Goal: Transaction & Acquisition: Purchase product/service

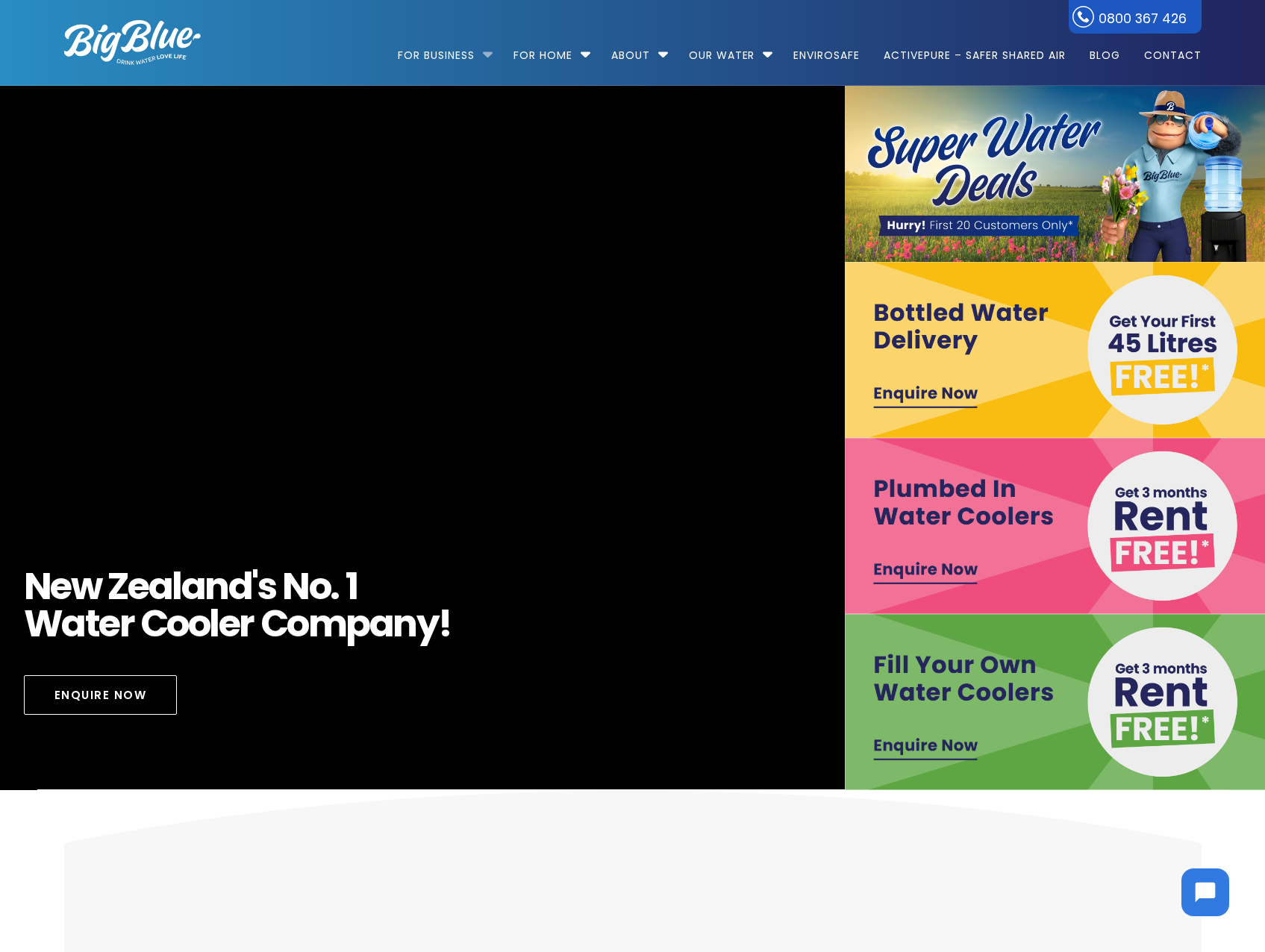
click at [485, 53] on li "For Business Bottled Water Delivery Plumbed in Water Coolers Fill Your Own Cool…" at bounding box center [448, 48] width 102 height 85
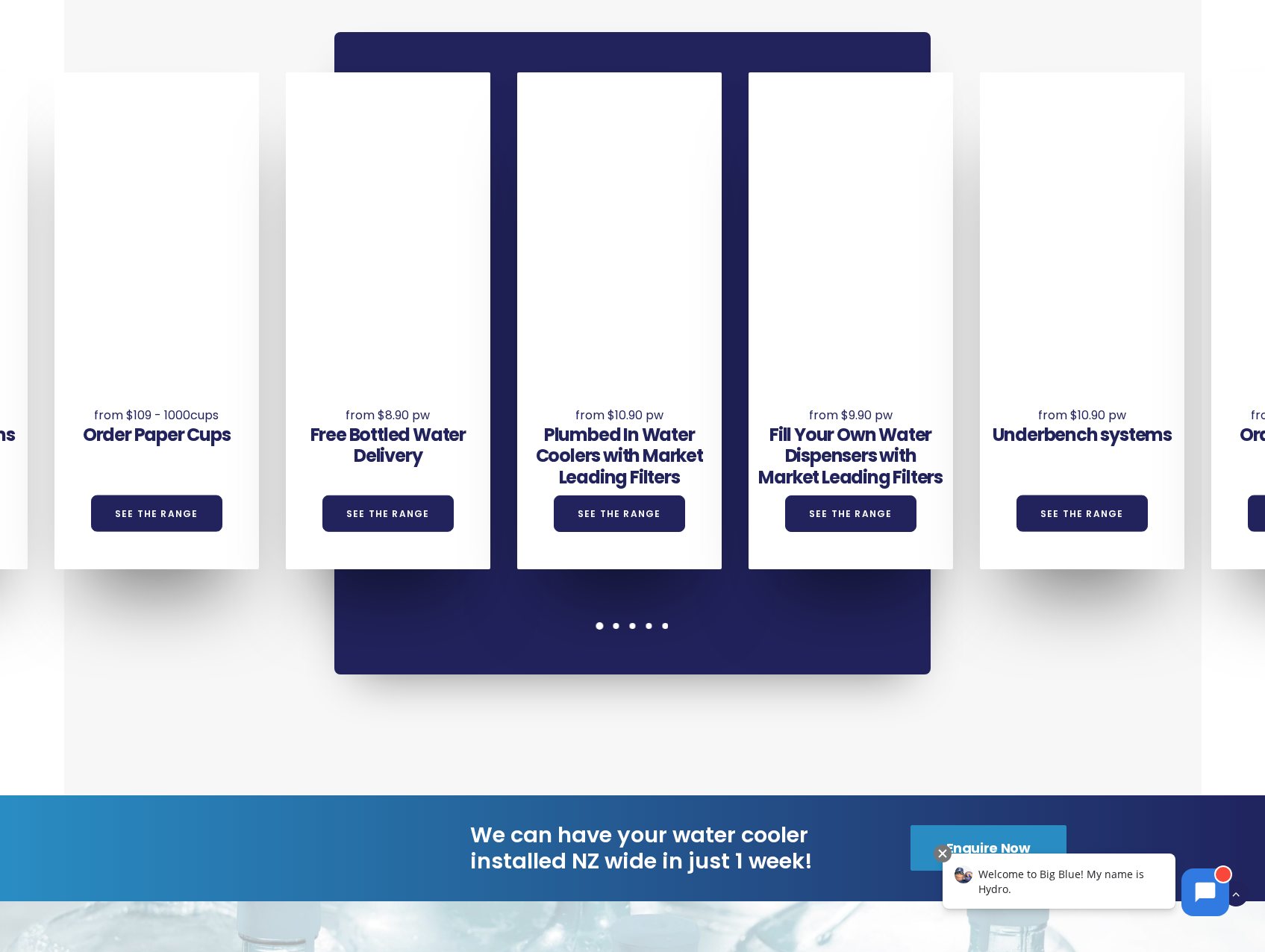
scroll to position [1045, 0]
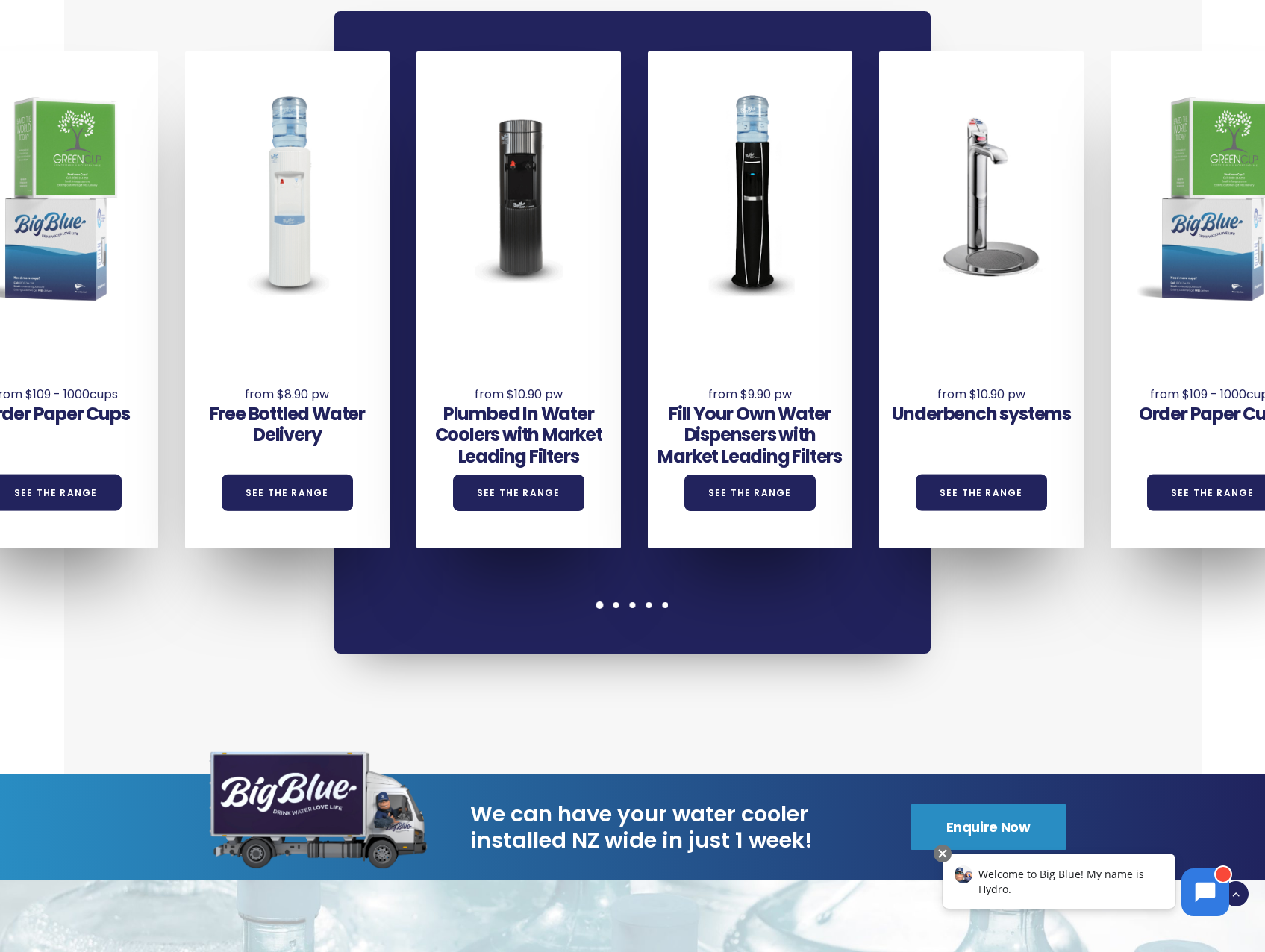
drag, startPoint x: 336, startPoint y: 284, endPoint x: 1279, endPoint y: 267, distance: 943.2
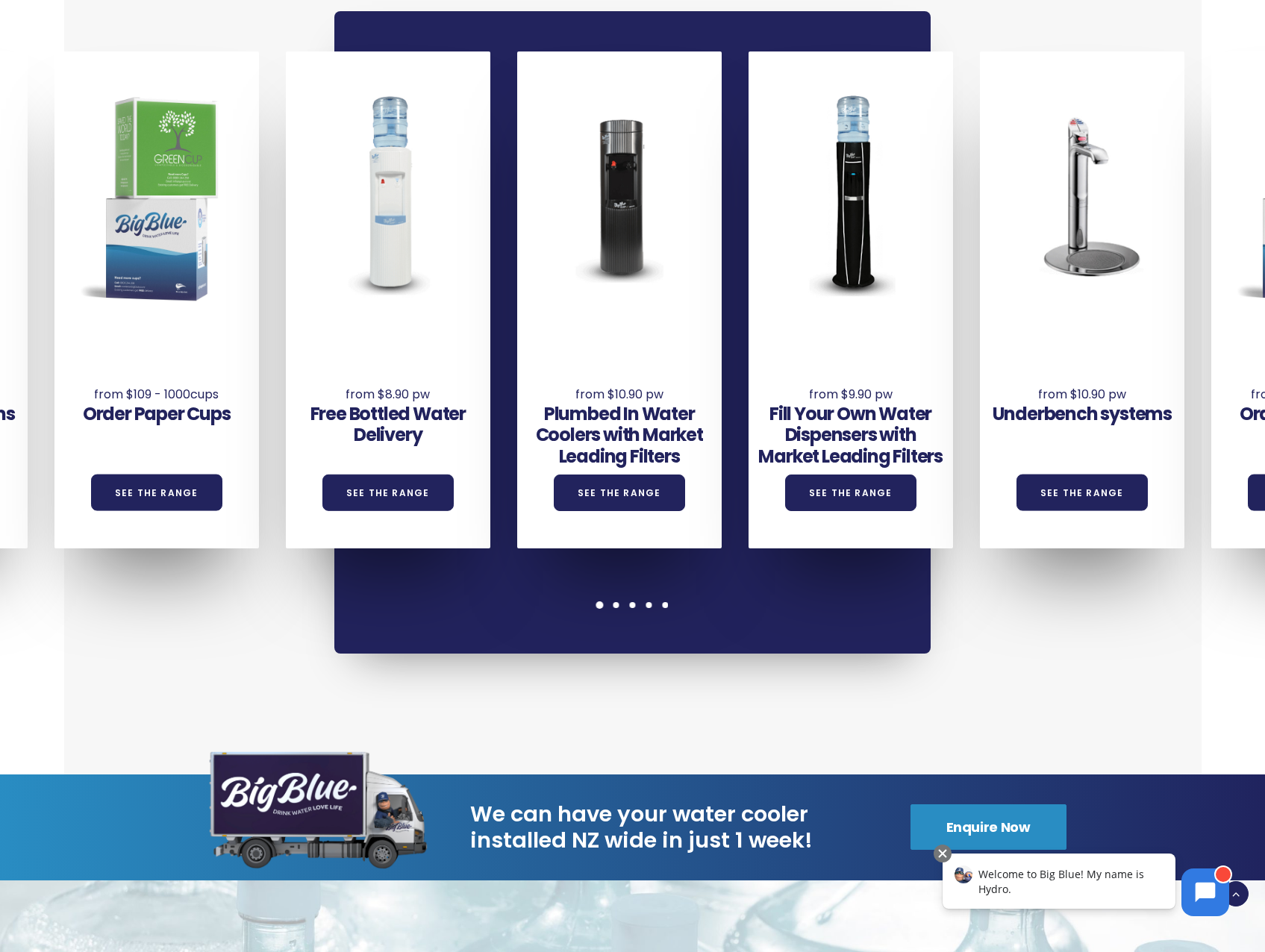
click at [202, 356] on div "Order Paper Cups See the Range" at bounding box center [156, 400] width 205 height 138
click at [168, 496] on link "See the Range" at bounding box center [157, 493] width 131 height 36
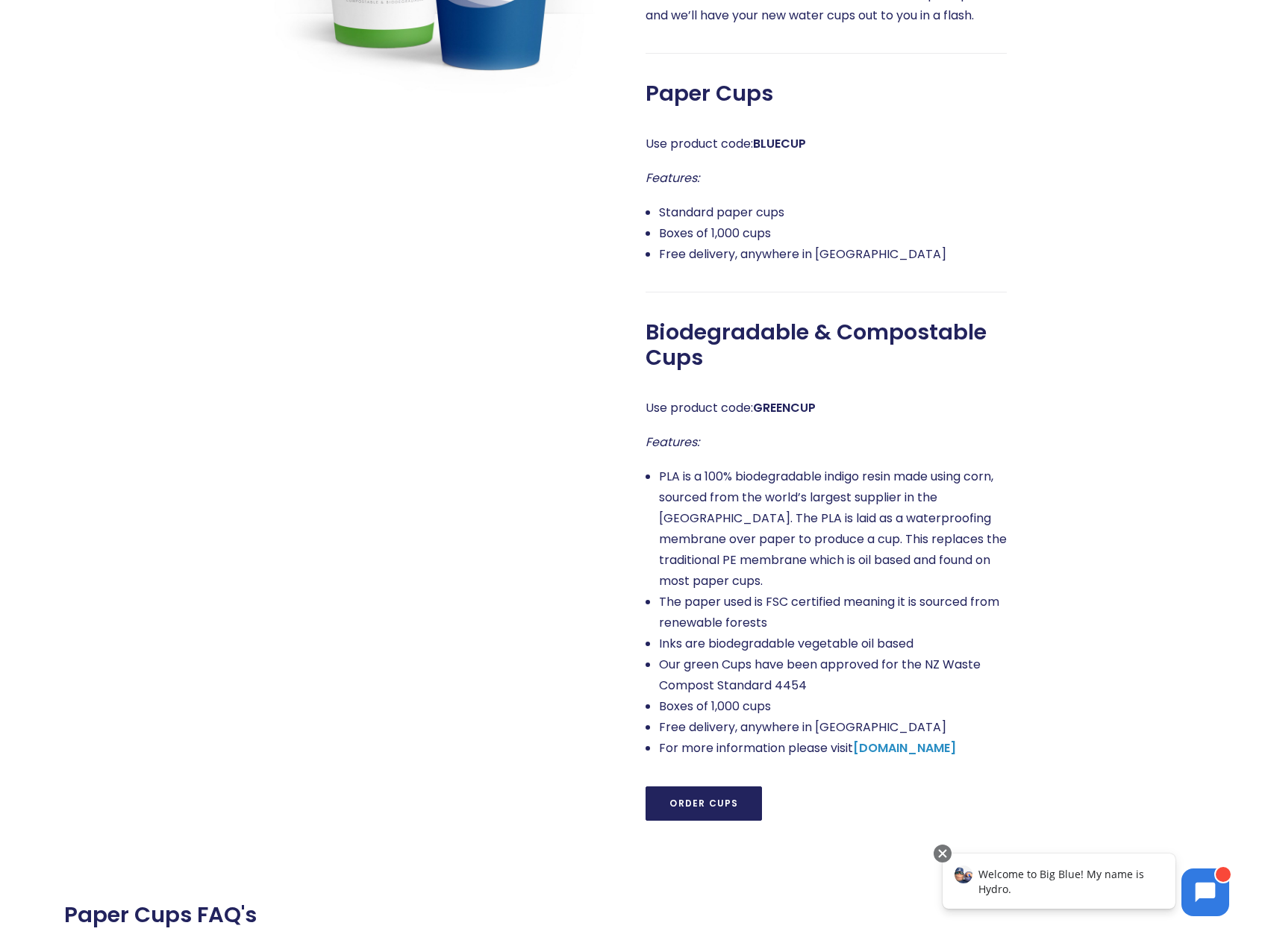
scroll to position [1045, 0]
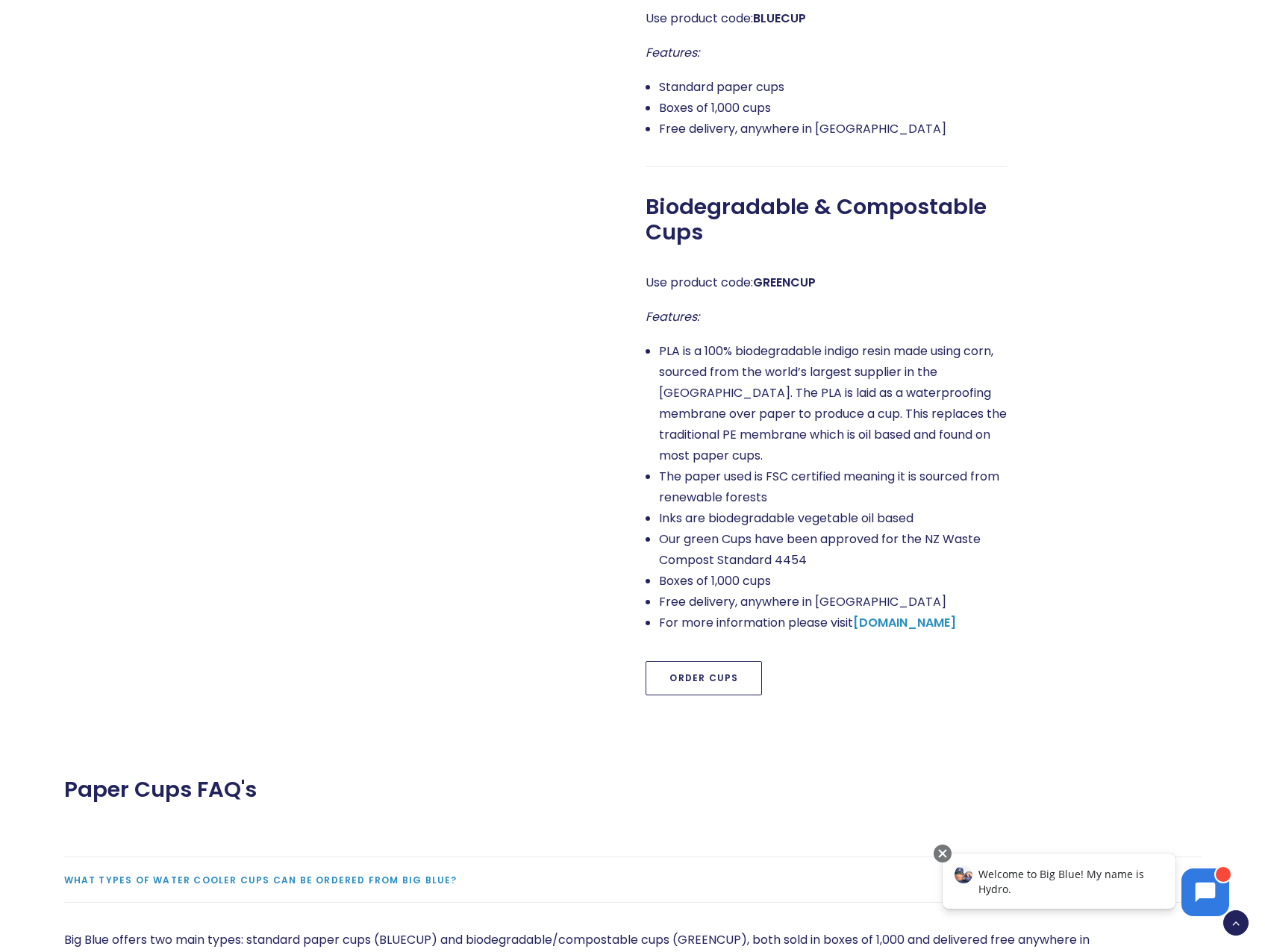
click at [707, 696] on link "Order Cups" at bounding box center [704, 678] width 116 height 34
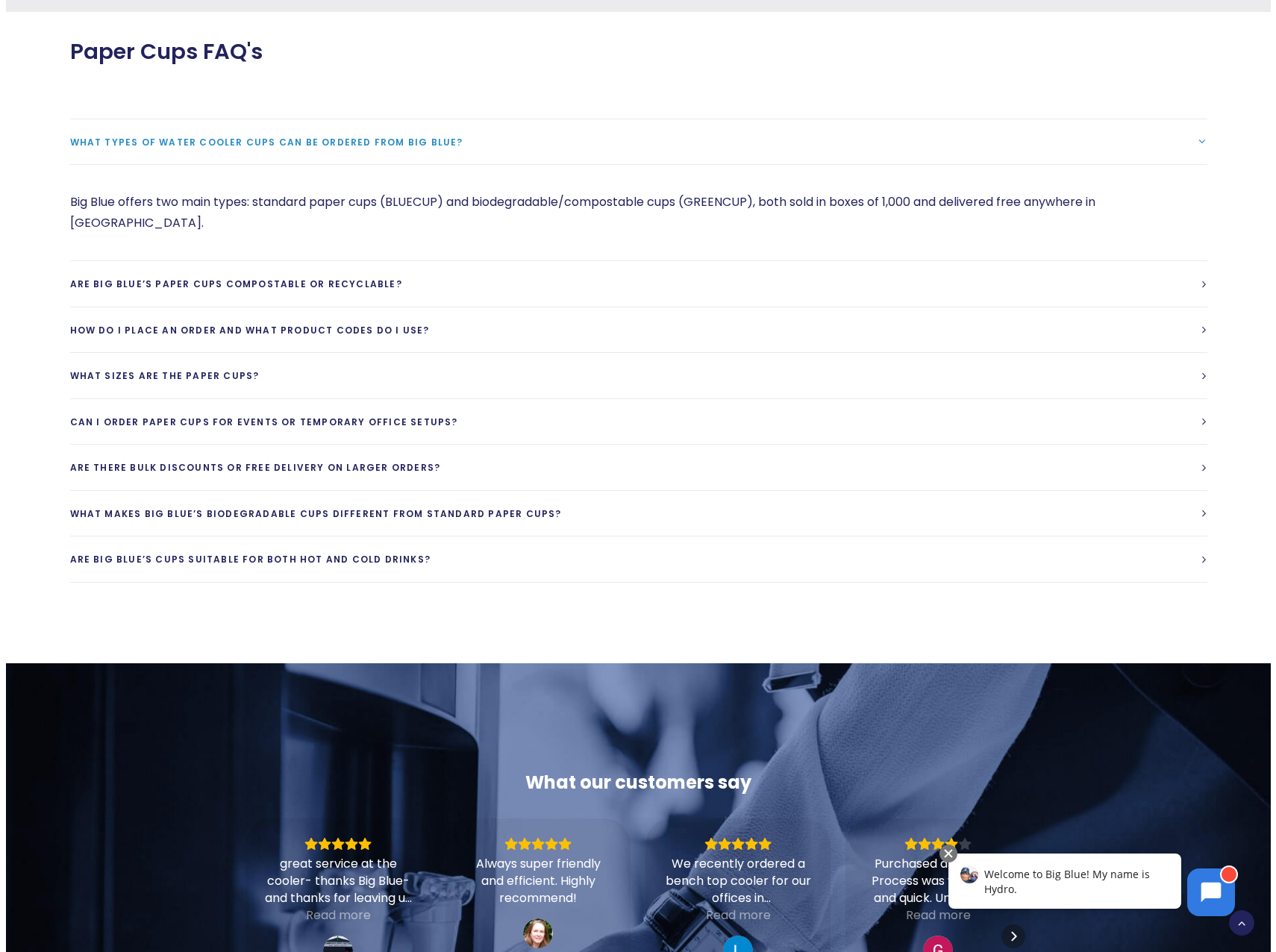
scroll to position [1881, 0]
